Goal: Transaction & Acquisition: Book appointment/travel/reservation

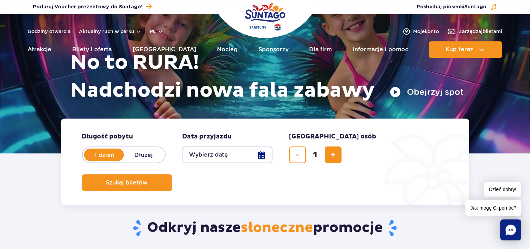
scroll to position [135, 0]
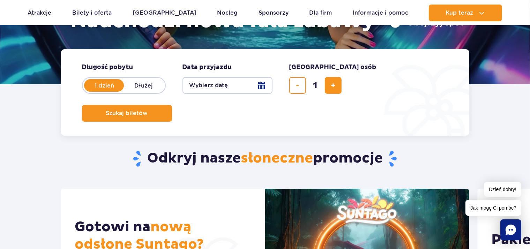
click at [265, 86] on button "Wybierz datę" at bounding box center [228, 85] width 90 height 17
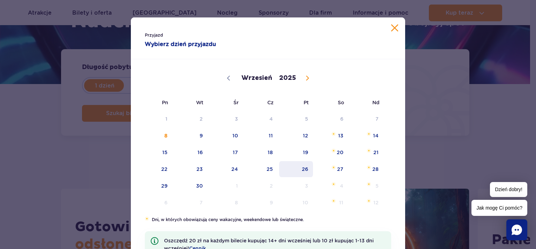
click at [305, 169] on span "26" at bounding box center [295, 169] width 35 height 16
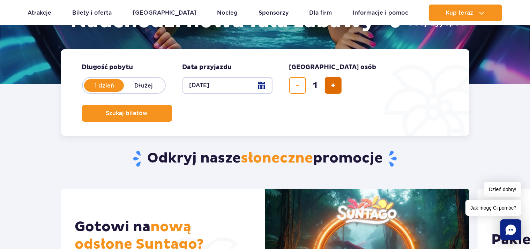
click at [327, 86] on button "dodaj bilet" at bounding box center [333, 85] width 17 height 17
type input "2"
click at [172, 105] on button "Szukaj biletów" at bounding box center [127, 113] width 90 height 17
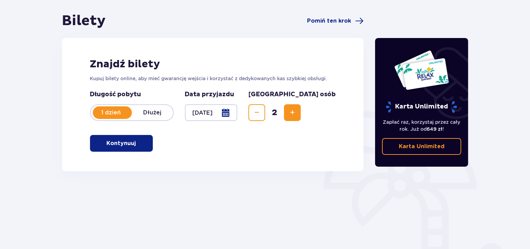
scroll to position [106, 0]
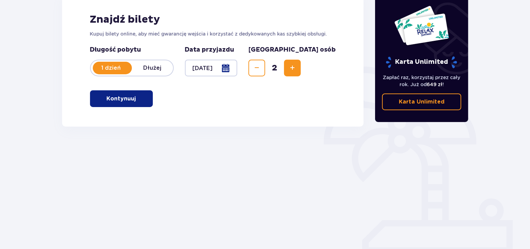
click at [107, 99] on p "Kontynuuj" at bounding box center [121, 99] width 29 height 8
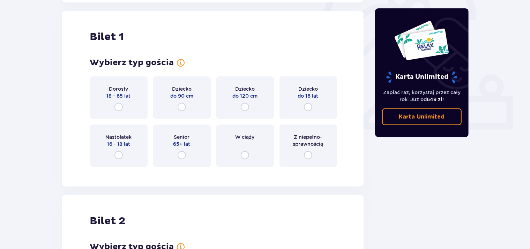
scroll to position [233, 0]
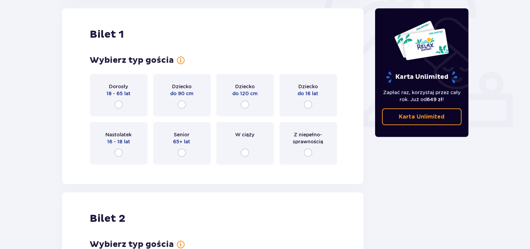
click at [132, 92] on div "Dorosły 18 - 65 lat" at bounding box center [119, 95] width 58 height 43
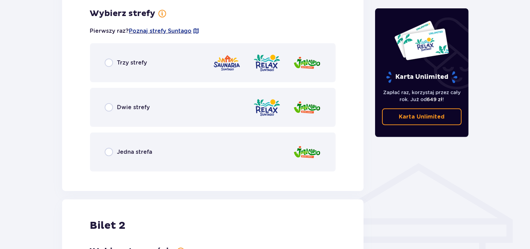
click at [141, 60] on p "Trzy strefy" at bounding box center [132, 63] width 30 height 8
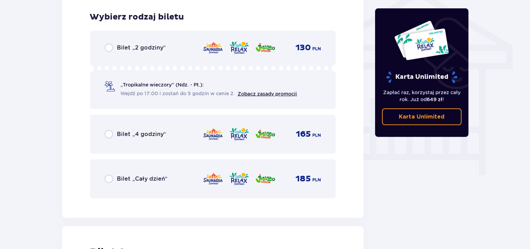
scroll to position [581, 0]
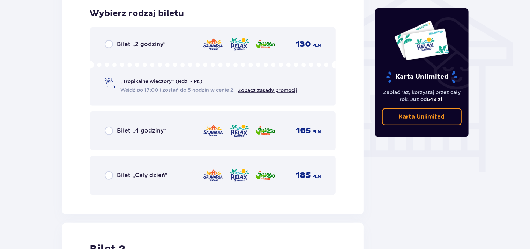
click at [141, 45] on p "Bilet „2 godziny”" at bounding box center [141, 44] width 49 height 8
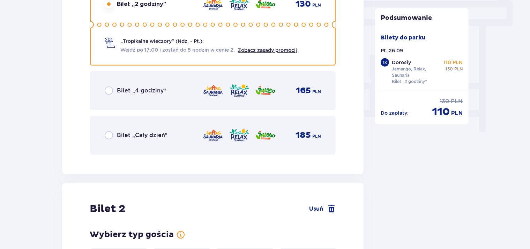
scroll to position [795, 0]
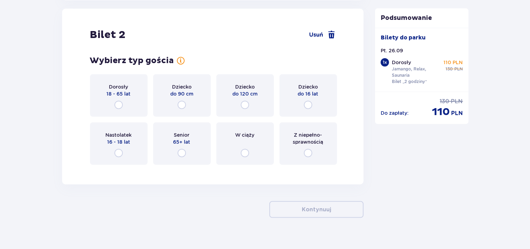
click at [135, 91] on div "Dorosły 18 - 65 lat" at bounding box center [119, 95] width 58 height 43
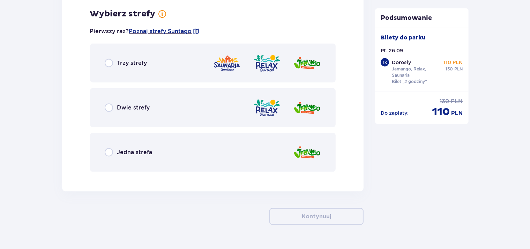
click at [141, 63] on p "Trzy strefy" at bounding box center [132, 63] width 30 height 8
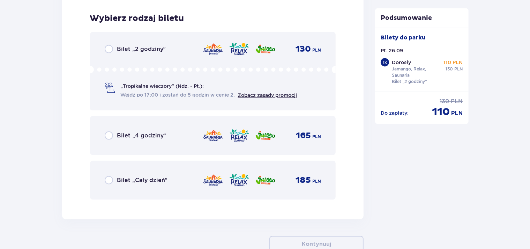
scroll to position [1143, 0]
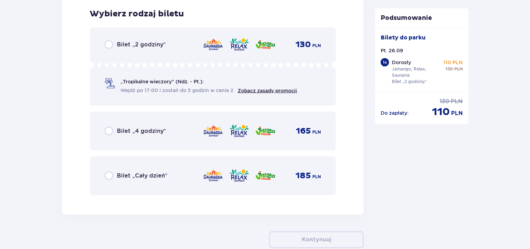
click at [144, 43] on p "Bilet „2 godziny”" at bounding box center [141, 45] width 49 height 8
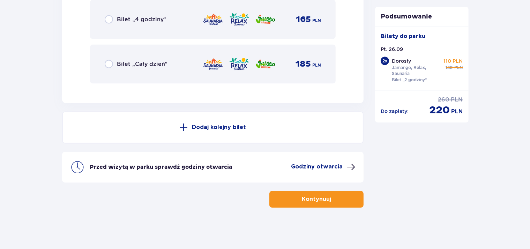
scroll to position [1254, 0]
click at [302, 202] on p "Kontynuuj" at bounding box center [316, 200] width 29 height 8
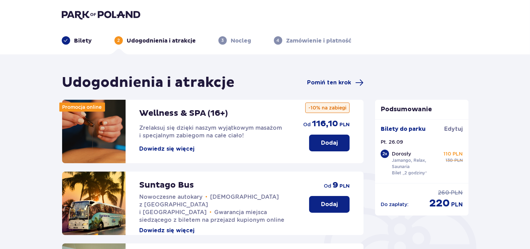
click at [298, 196] on div "Suntago Bus Nowoczesne autokary • Kursy z Warszawy i Żyrardowa • Gwarancja miej…" at bounding box center [213, 204] width 302 height 64
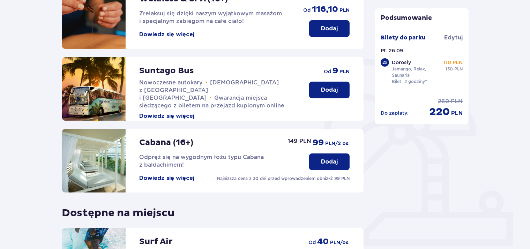
scroll to position [224, 0]
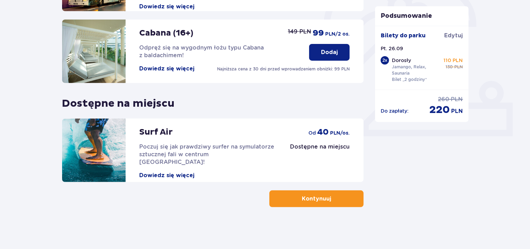
drag, startPoint x: 346, startPoint y: 199, endPoint x: 415, endPoint y: 186, distance: 70.2
click at [347, 199] on button "Kontynuuj" at bounding box center [316, 199] width 94 height 17
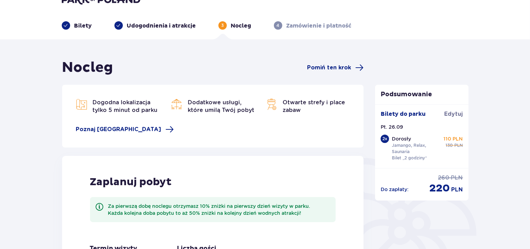
scroll to position [135, 0]
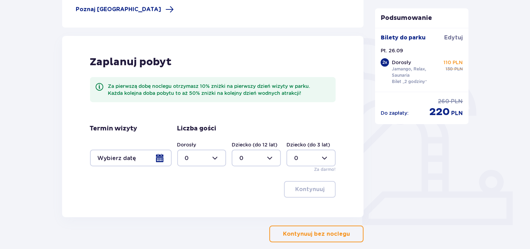
click at [151, 158] on div at bounding box center [131, 158] width 82 height 17
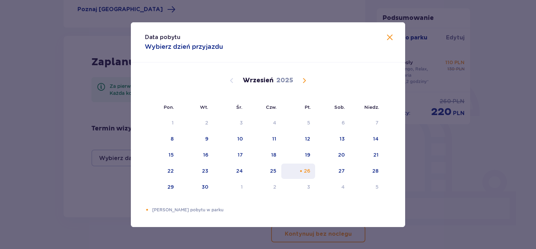
click at [304, 171] on div "26" at bounding box center [298, 171] width 34 height 15
click at [339, 172] on div "27" at bounding box center [332, 171] width 35 height 15
type input "26.09.25 - 27.09.25"
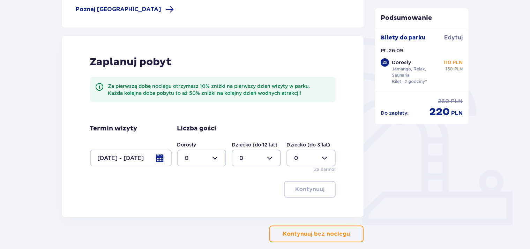
drag, startPoint x: 208, startPoint y: 156, endPoint x: 211, endPoint y: 158, distance: 3.9
click at [208, 157] on div at bounding box center [201, 158] width 49 height 17
click at [199, 207] on div "2" at bounding box center [202, 209] width 34 height 8
type input "2"
click at [314, 189] on p "Kontynuuj" at bounding box center [309, 190] width 29 height 8
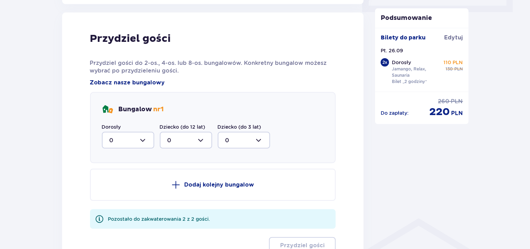
scroll to position [352, 0]
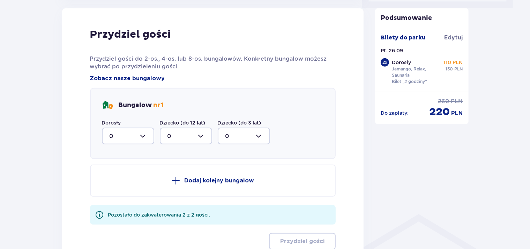
click at [124, 133] on div at bounding box center [128, 136] width 52 height 17
click at [124, 184] on div "2" at bounding box center [128, 187] width 37 height 8
type input "2"
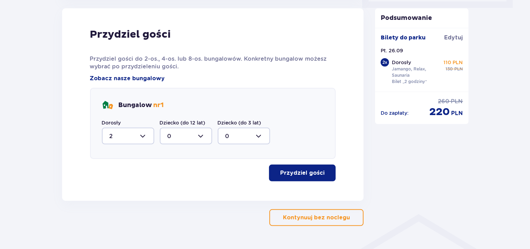
click at [312, 172] on p "Przydziel gości" at bounding box center [302, 173] width 44 height 8
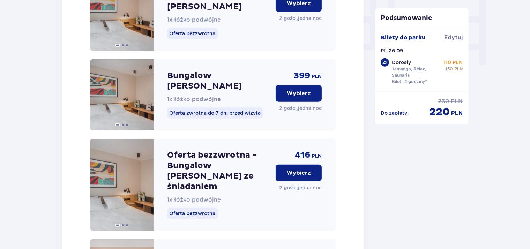
scroll to position [688, 0]
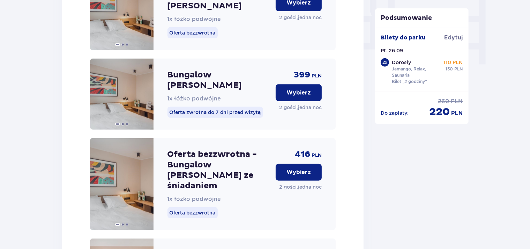
click at [311, 164] on button "Wybierz" at bounding box center [299, 172] width 46 height 17
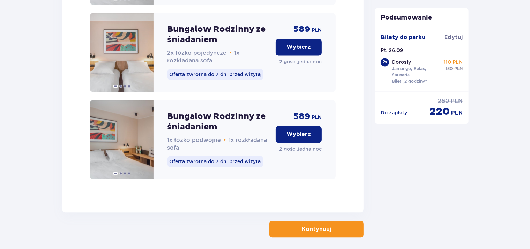
scroll to position [1528, 0]
click at [329, 225] on span "button" at bounding box center [332, 229] width 8 height 8
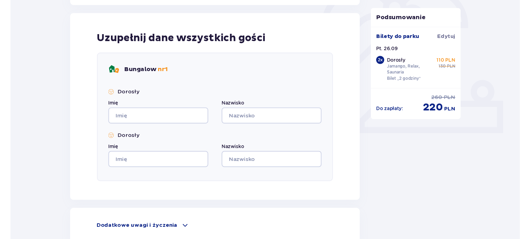
scroll to position [292, 0]
